Goal: Task Accomplishment & Management: Manage account settings

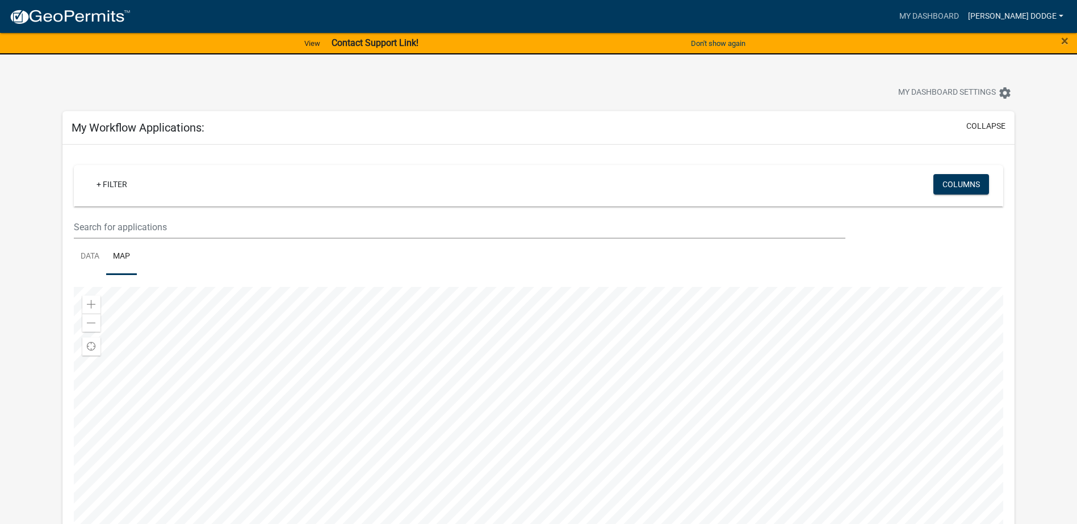
click at [1061, 16] on link "[PERSON_NAME] Dodge" at bounding box center [1015, 17] width 104 height 22
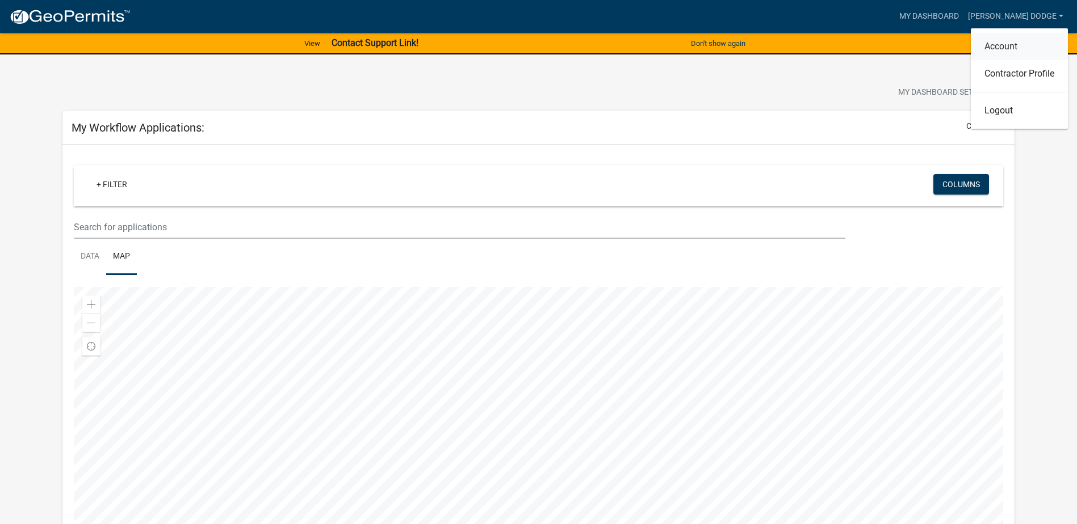
click at [1005, 43] on link "Account" at bounding box center [1018, 46] width 97 height 27
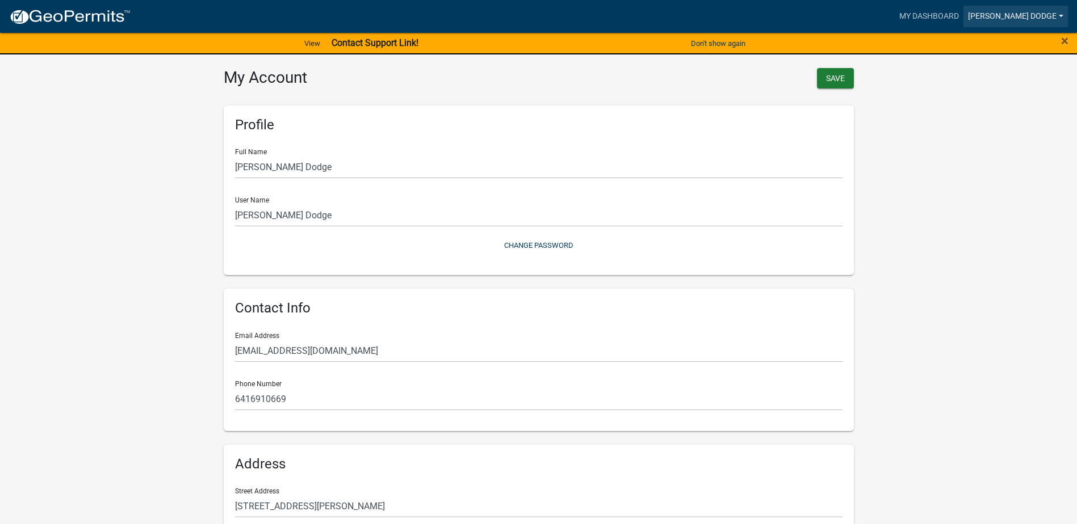
click at [1052, 12] on link "[PERSON_NAME] Dodge" at bounding box center [1015, 17] width 104 height 22
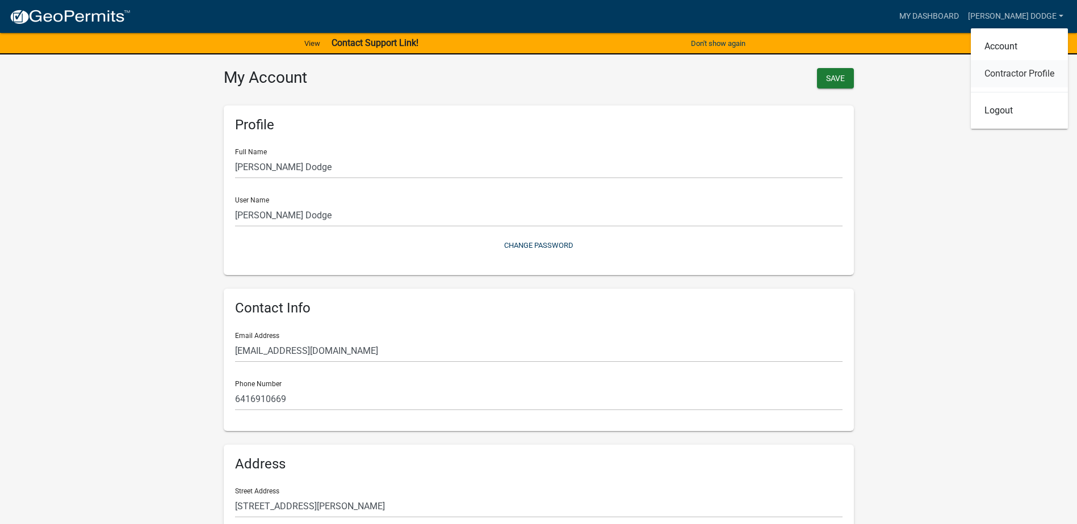
click at [1009, 73] on link "Contractor Profile" at bounding box center [1018, 73] width 97 height 27
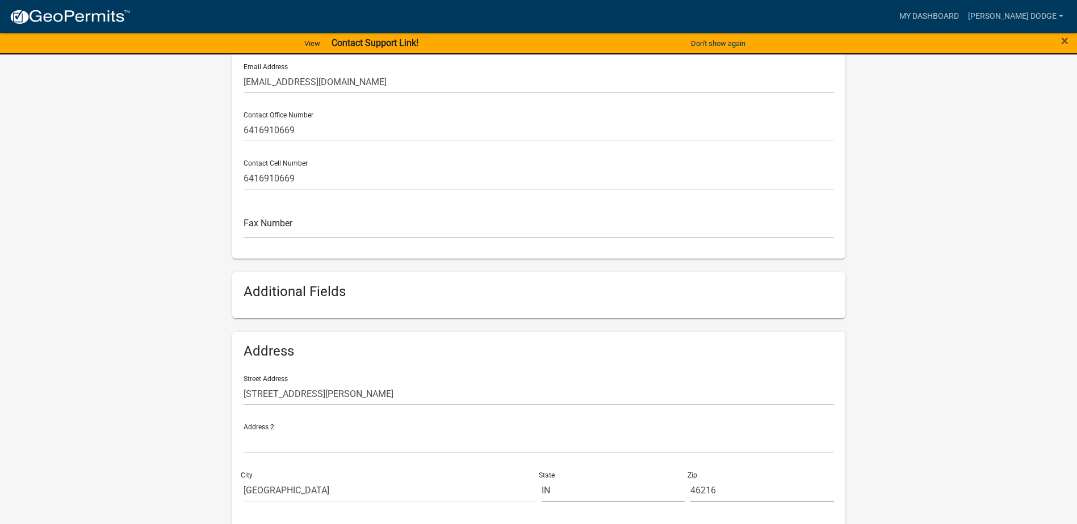
scroll to position [393, 0]
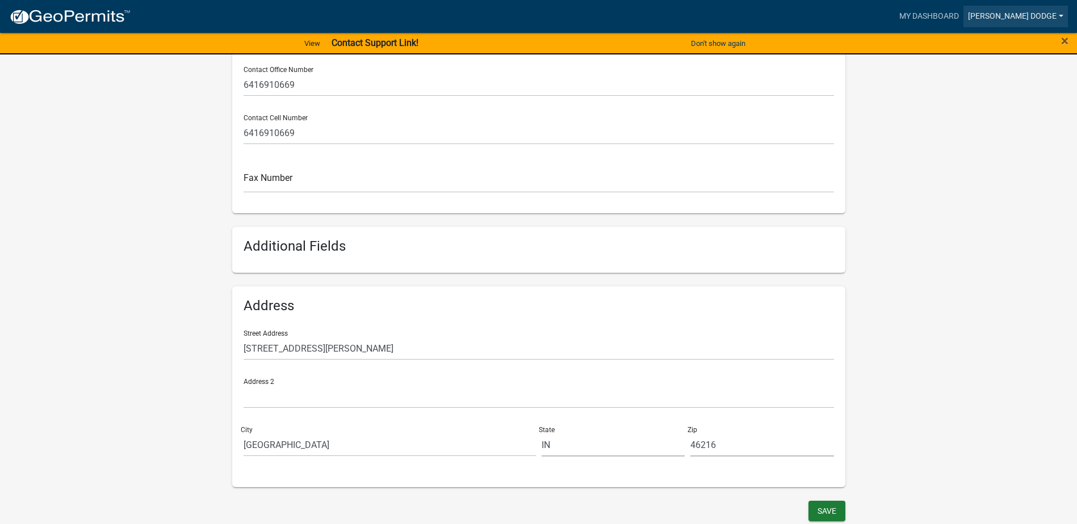
click at [1026, 19] on link "[PERSON_NAME] Dodge" at bounding box center [1015, 17] width 104 height 22
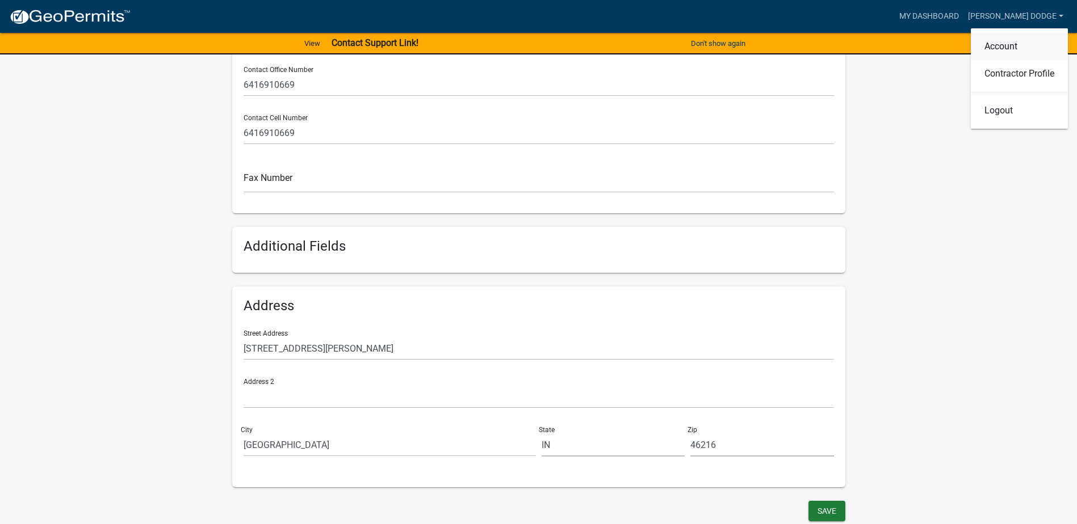
click at [1010, 47] on link "Account" at bounding box center [1018, 46] width 97 height 27
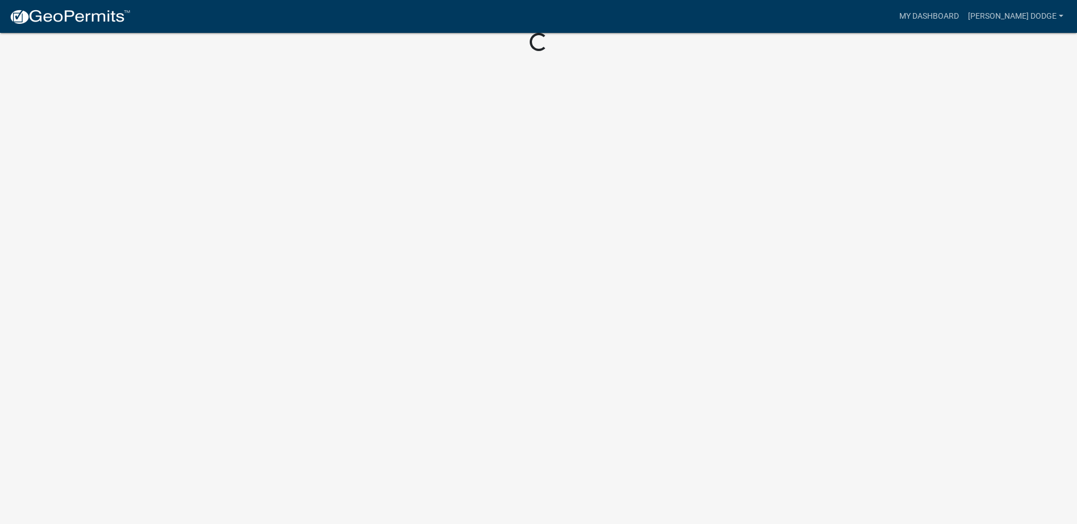
scroll to position [158, 0]
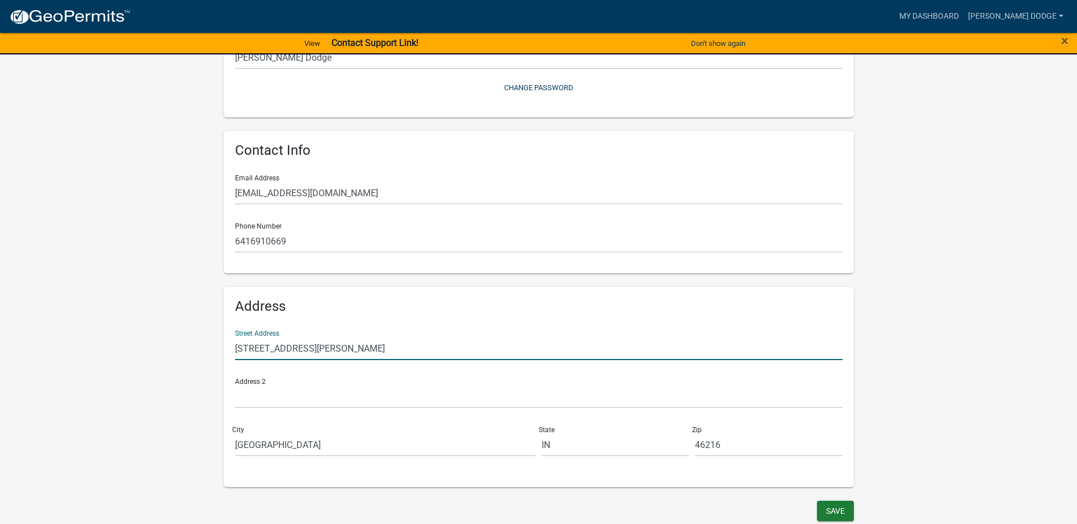
drag, startPoint x: 309, startPoint y: 345, endPoint x: 109, endPoint y: 323, distance: 201.6
click at [109, 323] on wm-user-profile-view "more_horiz My Dashboard [PERSON_NAME] Dodge Account Contractor Profile Logout V…" at bounding box center [538, 183] width 1077 height 681
type input "[STREET_ADDRESS]"
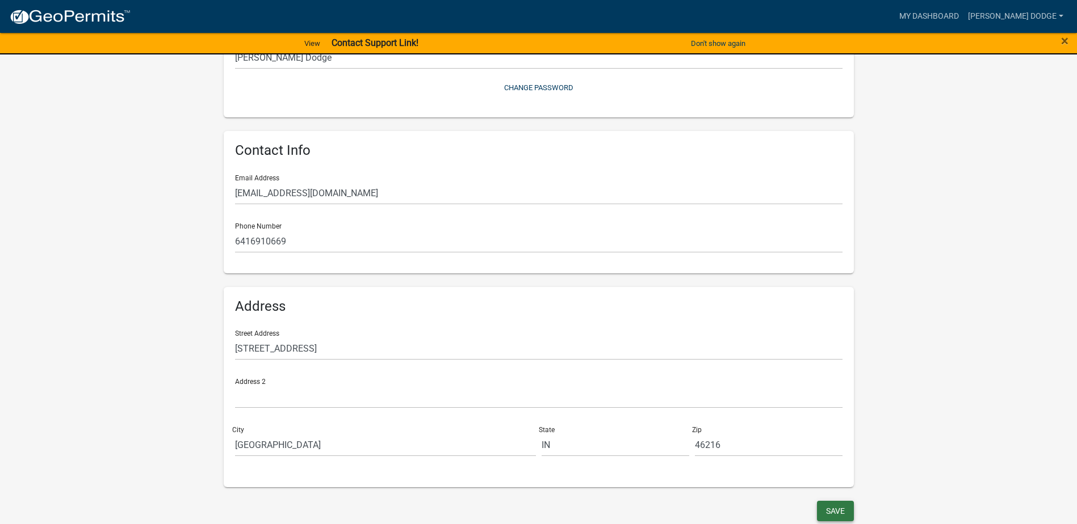
drag, startPoint x: 825, startPoint y: 507, endPoint x: 825, endPoint y: 497, distance: 10.2
click at [825, 506] on button "Save" at bounding box center [835, 511] width 37 height 20
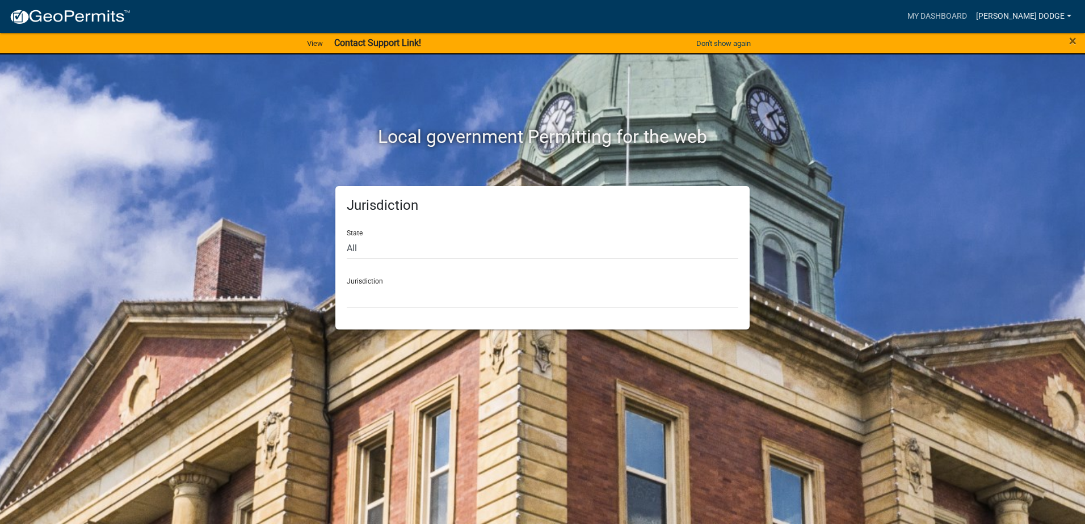
click at [1037, 16] on link "[PERSON_NAME] Dodge" at bounding box center [1024, 17] width 104 height 22
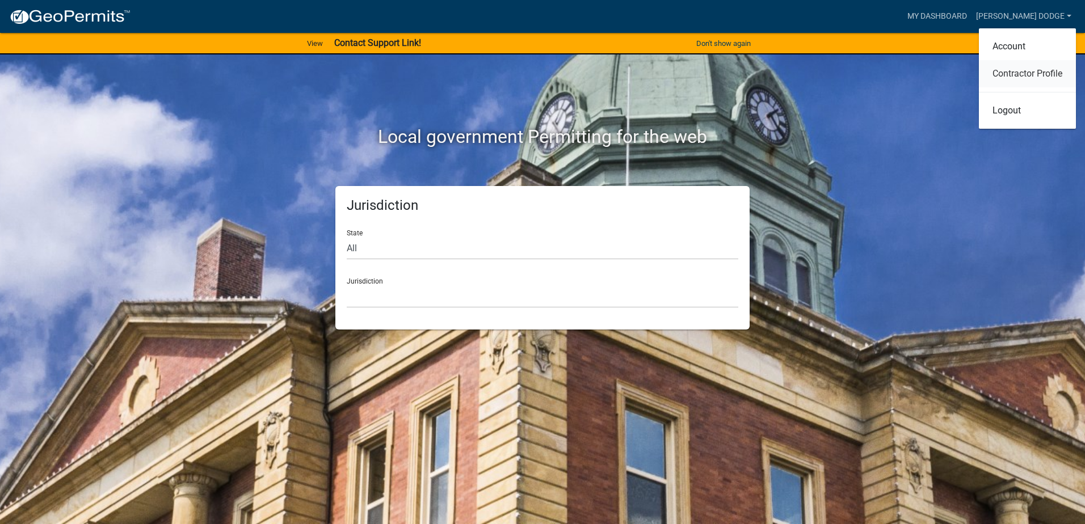
click at [1014, 74] on link "Contractor Profile" at bounding box center [1027, 73] width 97 height 27
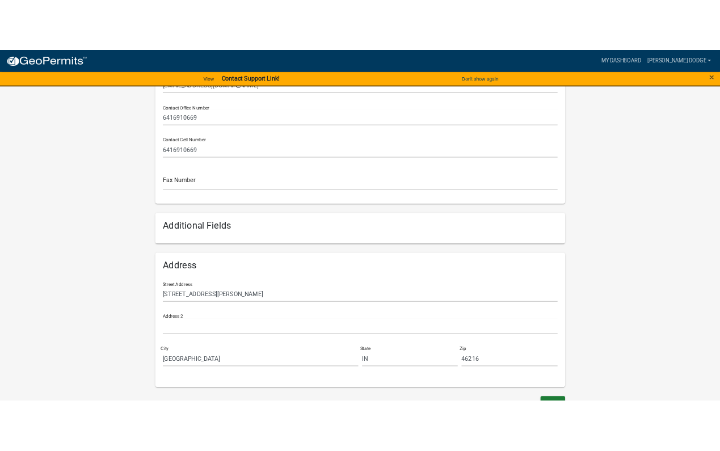
scroll to position [393, 0]
